Goal: Information Seeking & Learning: Understand process/instructions

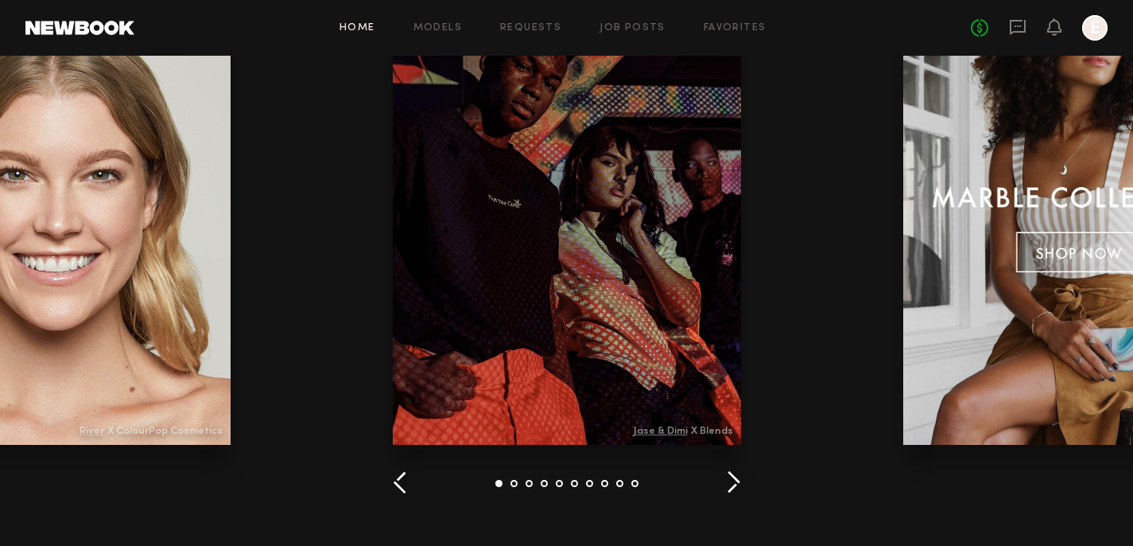
scroll to position [2349, 0]
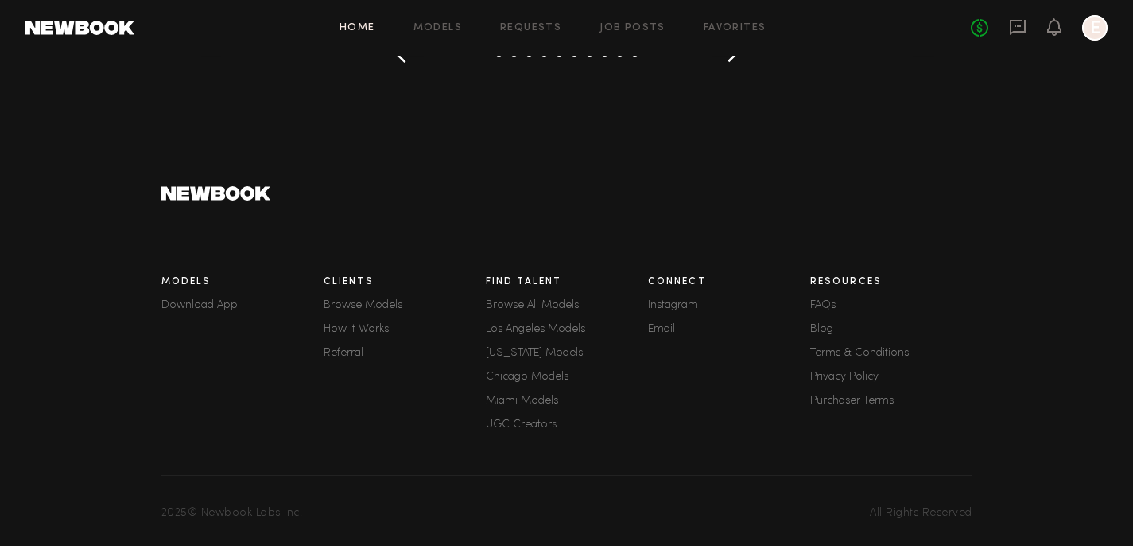
click at [815, 300] on link "FAQs" at bounding box center [892, 305] width 162 height 11
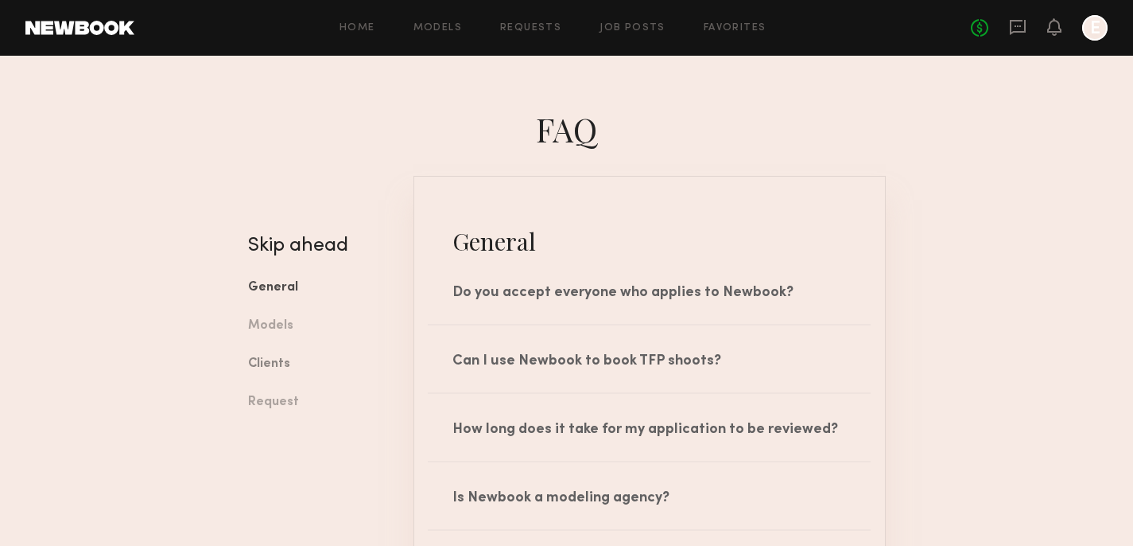
click at [290, 364] on link "Clients" at bounding box center [319, 364] width 142 height 38
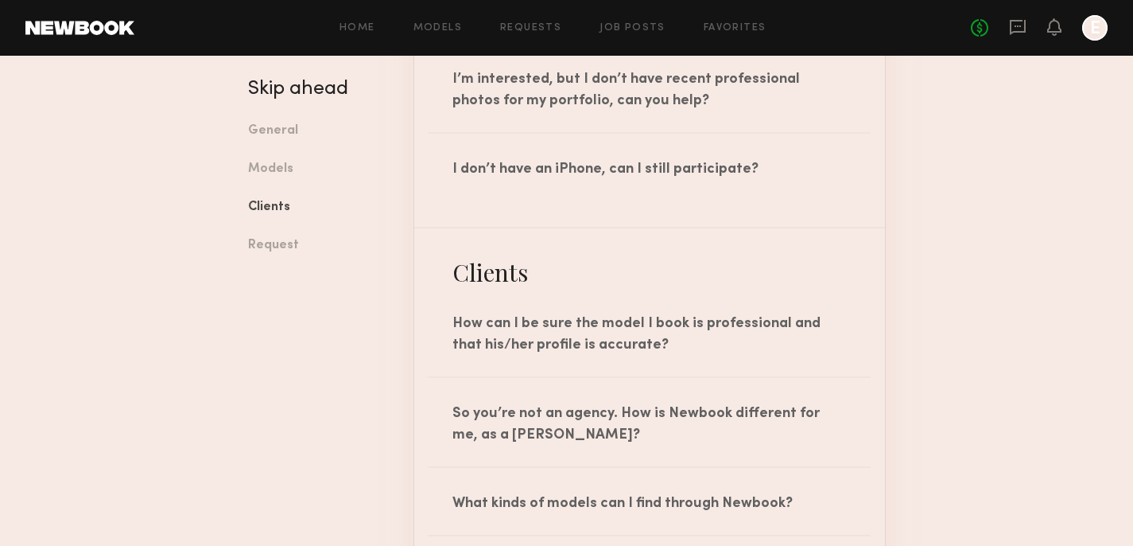
scroll to position [1700, 0]
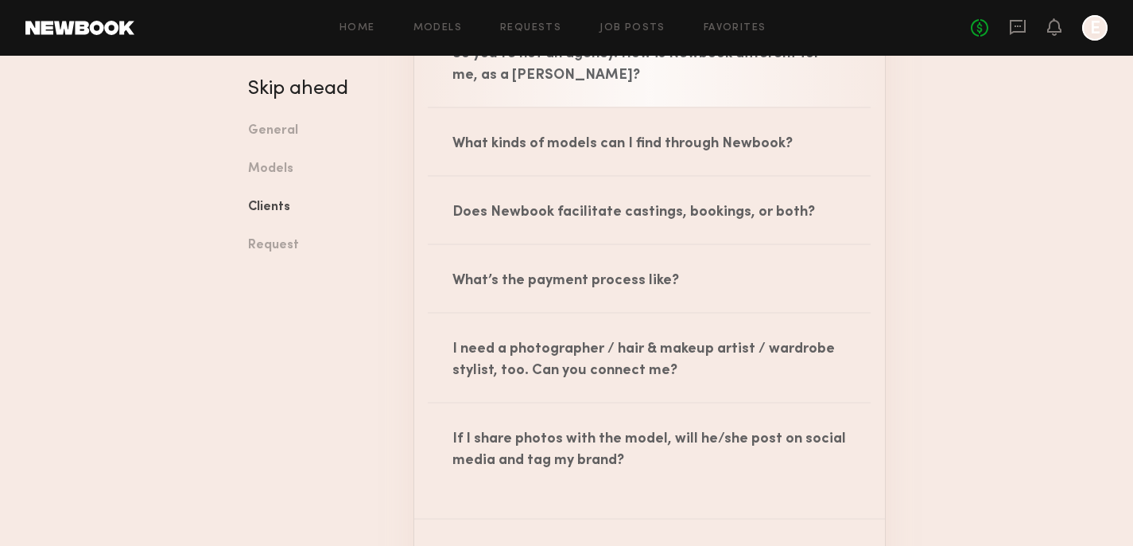
scroll to position [1888, 0]
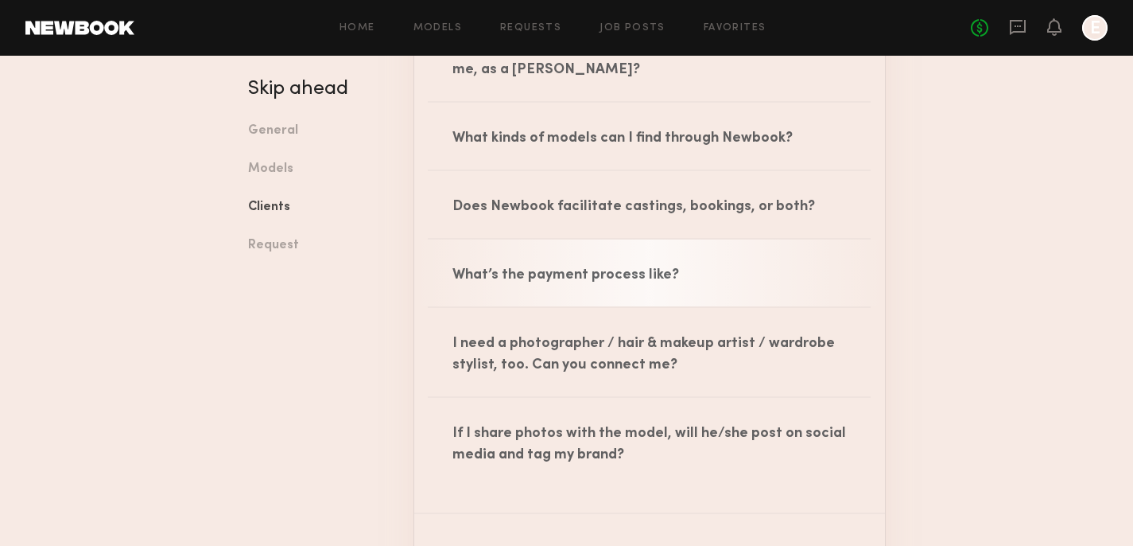
click at [550, 258] on div "What’s the payment process like?" at bounding box center [649, 272] width 471 height 67
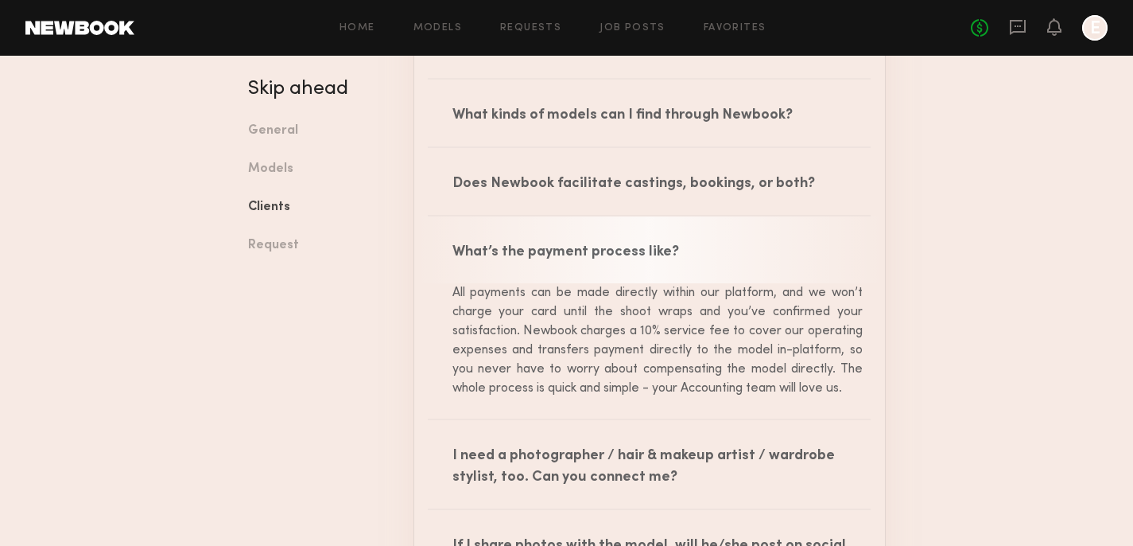
scroll to position [1916, 0]
